Goal: Check status: Check status

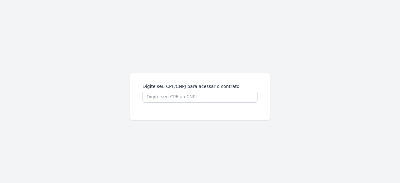
click at [147, 97] on html "Digite seu CPF/CNPJ para acessar o contrato" at bounding box center [200, 91] width 400 height 183
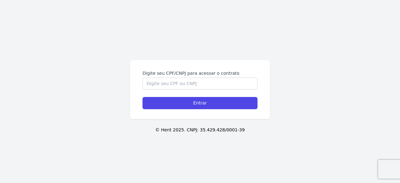
click at [182, 76] on label "Digite seu CPF/CNPJ para acessar o contrato" at bounding box center [199, 73] width 115 height 6
click at [182, 77] on input "Digite seu CPF/CNPJ para acessar o contrato" at bounding box center [199, 83] width 115 height 12
click at [182, 81] on input "Digite seu CPF/CNPJ para acessar o contrato" at bounding box center [199, 83] width 115 height 12
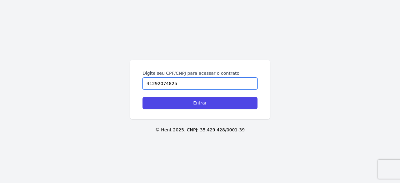
type input "41292074825"
click at [142, 97] on input "Entrar" at bounding box center [199, 103] width 115 height 12
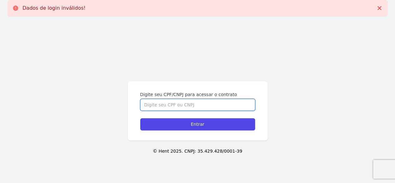
click at [188, 108] on input "Digite seu CPF/CNPJ para acessar o contrato" at bounding box center [197, 105] width 115 height 12
type input "41292074825"
click at [140, 118] on input "Entrar" at bounding box center [197, 124] width 115 height 12
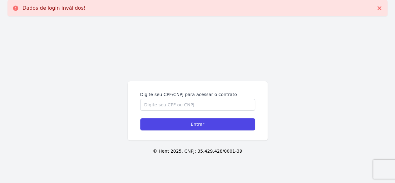
scroll to position [21, 0]
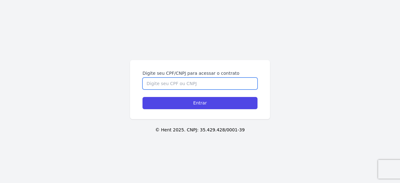
click at [188, 86] on input "Digite seu CPF/CNPJ para acessar o contrato" at bounding box center [199, 83] width 115 height 12
type input "41292074825"
click at [142, 97] on input "Entrar" at bounding box center [199, 103] width 115 height 12
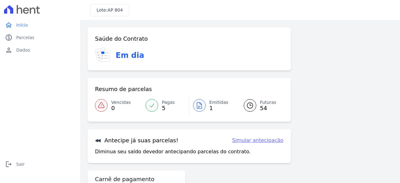
click at [121, 52] on h3 "Em dia" at bounding box center [130, 55] width 28 height 11
click at [31, 38] on span "Parcelas" at bounding box center [25, 37] width 18 height 6
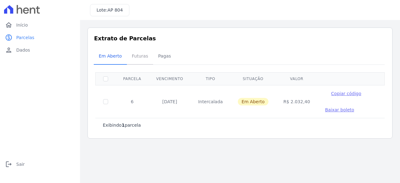
click at [145, 57] on span "Futuras" at bounding box center [140, 56] width 24 height 12
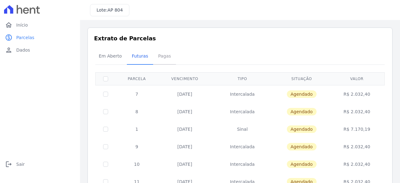
click at [164, 52] on span "Pagas" at bounding box center [164, 56] width 20 height 12
click at [165, 54] on span "Pagas" at bounding box center [164, 56] width 20 height 12
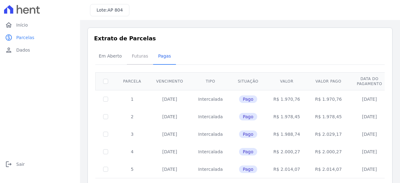
click at [137, 57] on span "Futuras" at bounding box center [140, 56] width 24 height 12
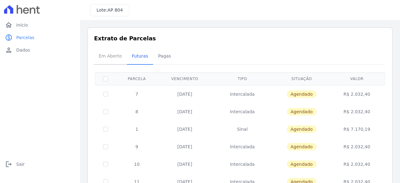
click at [111, 56] on span "Em Aberto" at bounding box center [110, 56] width 31 height 12
